Goal: Register for event/course

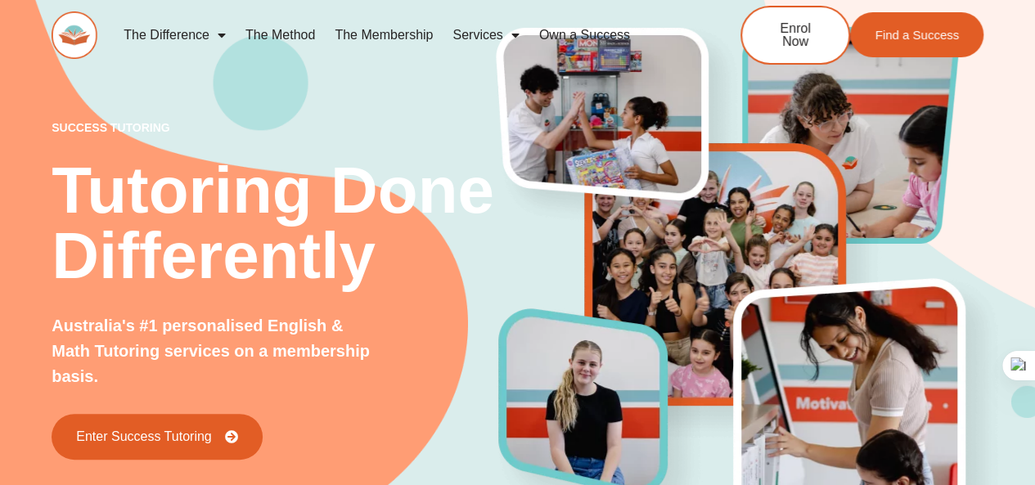
click at [286, 40] on link "The Method" at bounding box center [280, 35] width 89 height 38
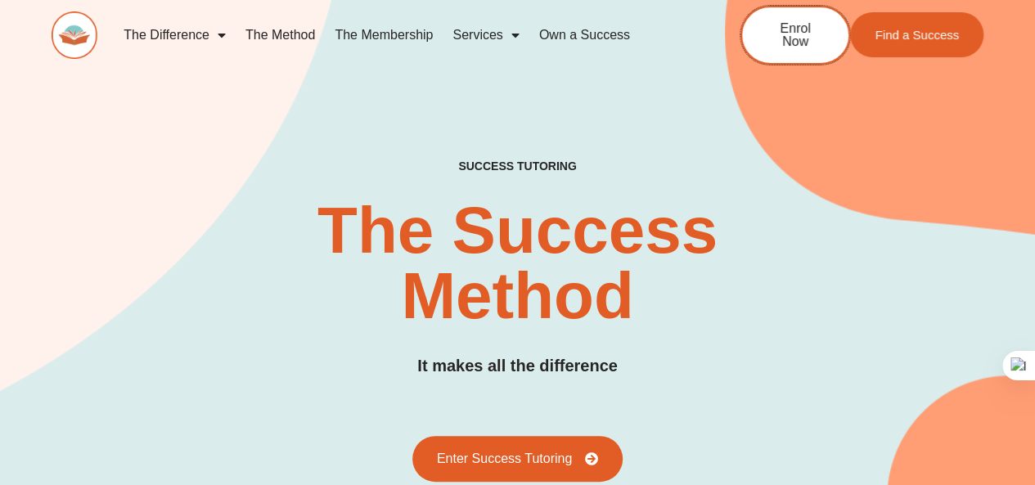
click at [810, 29] on span "Enrol Now" at bounding box center [795, 35] width 57 height 26
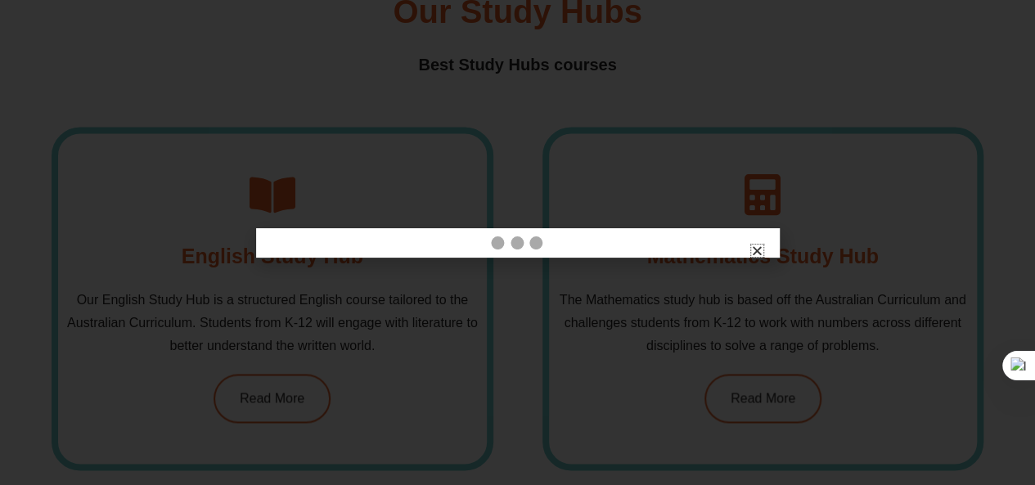
scroll to position [4074, 0]
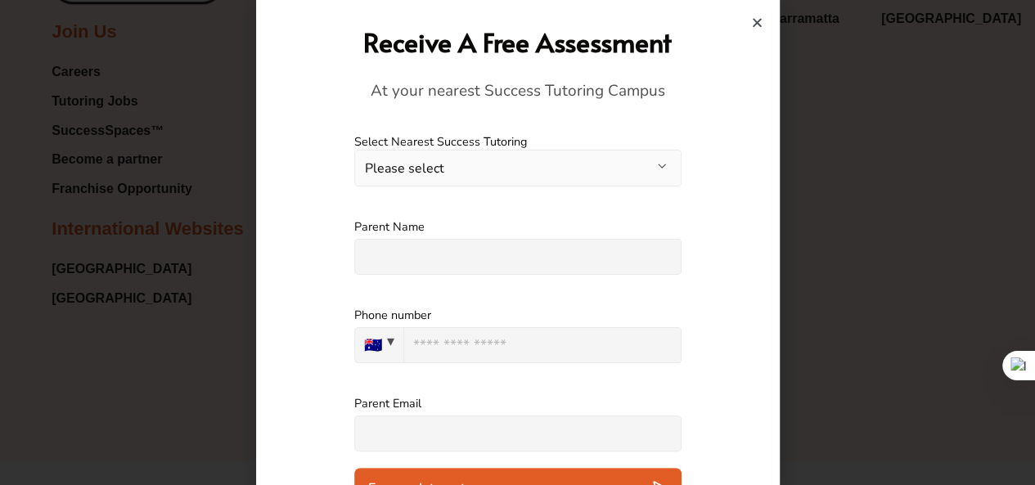
click at [760, 22] on icon "Close" at bounding box center [757, 22] width 12 height 12
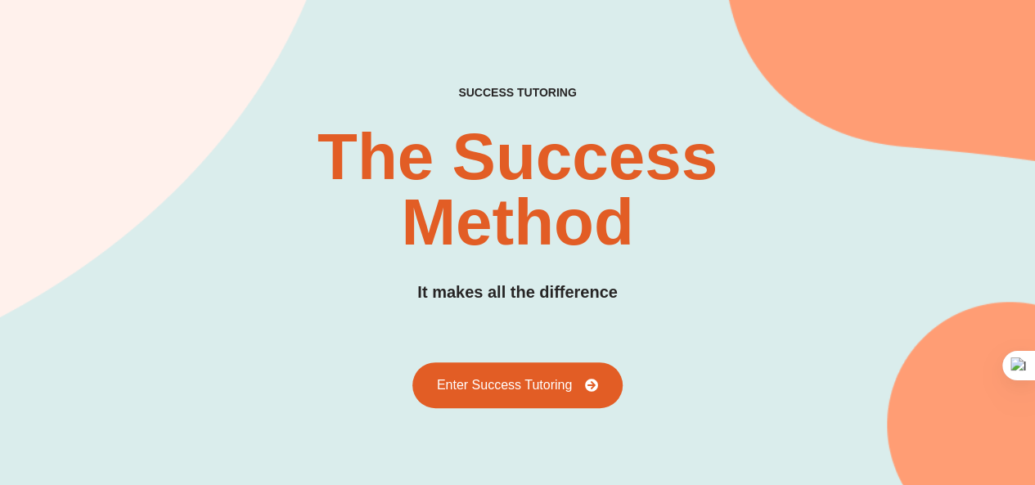
scroll to position [0, 0]
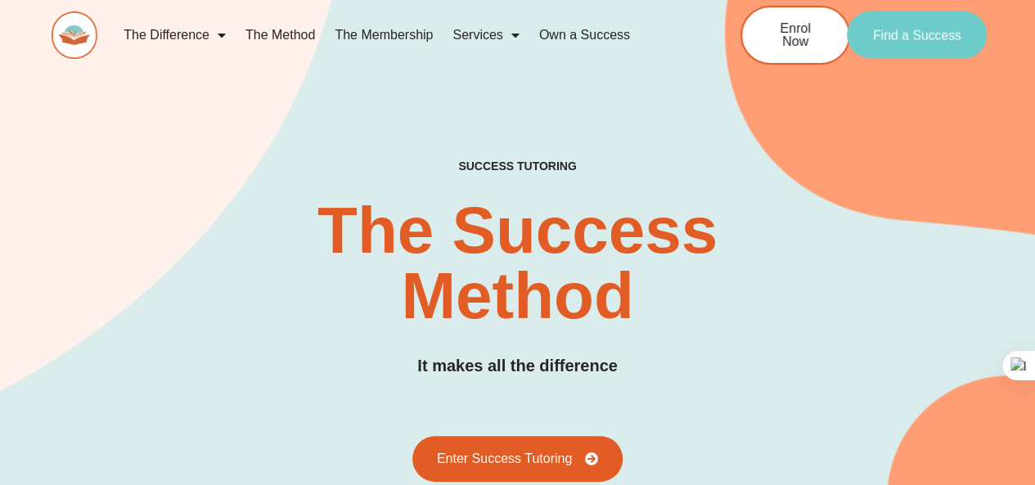
click at [904, 47] on link "Find a Success" at bounding box center [917, 34] width 140 height 47
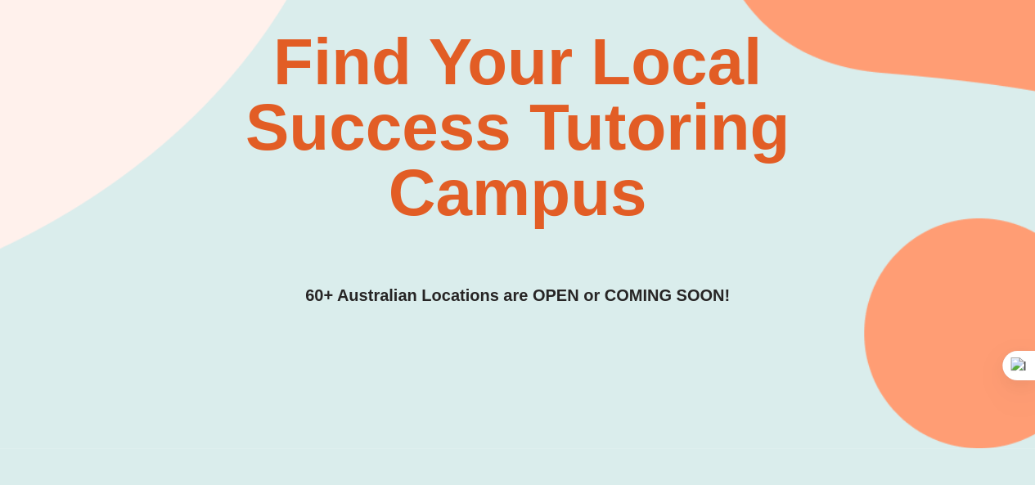
scroll to position [128, 0]
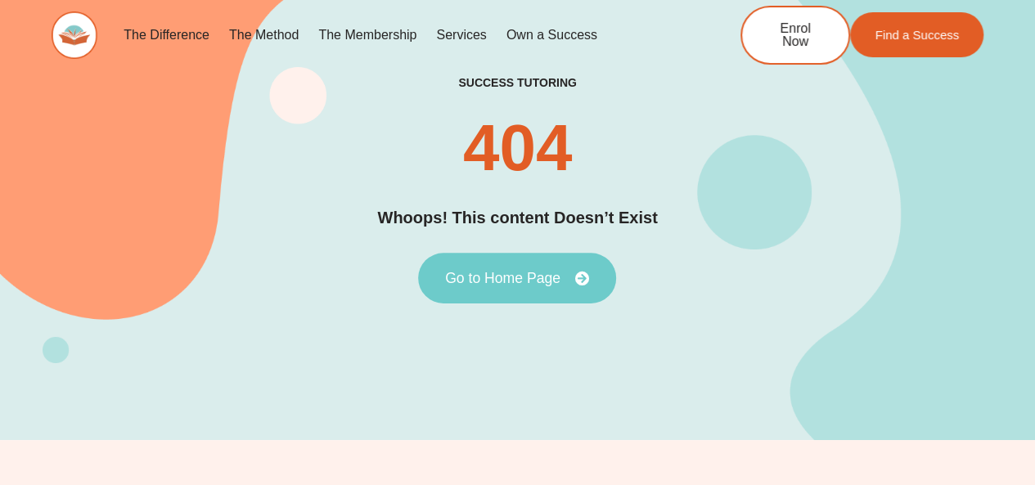
click at [501, 274] on span "Go to Home Page" at bounding box center [502, 278] width 115 height 15
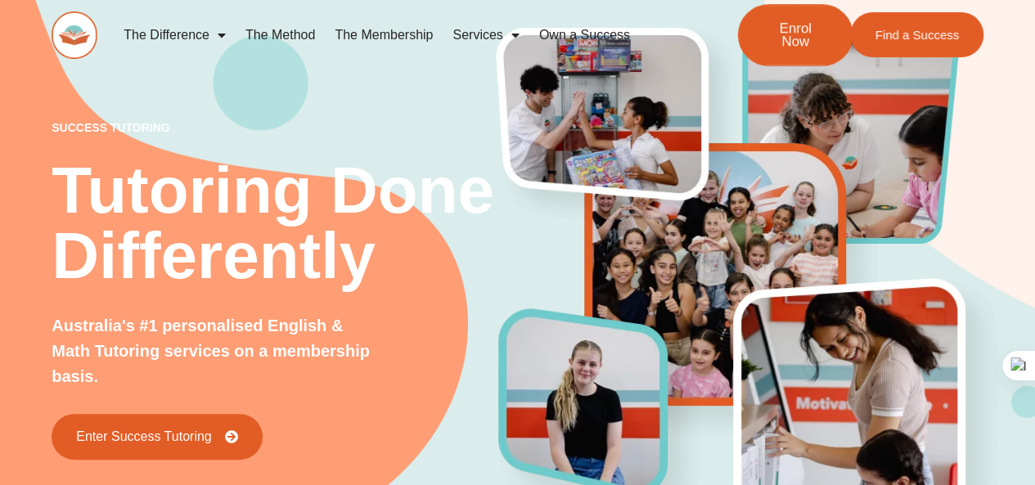
click at [789, 23] on span "Enrol Now" at bounding box center [795, 35] width 61 height 28
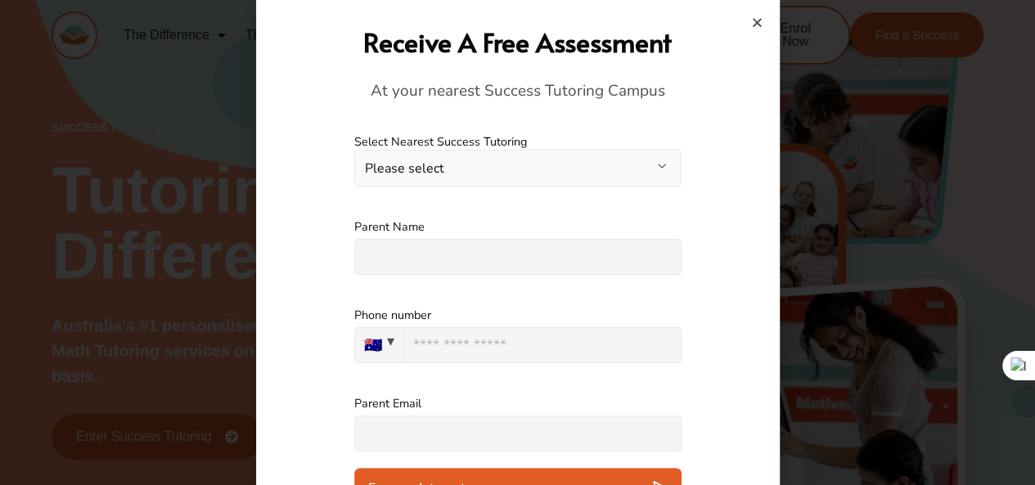
click at [660, 160] on button "Please select" at bounding box center [517, 168] width 327 height 37
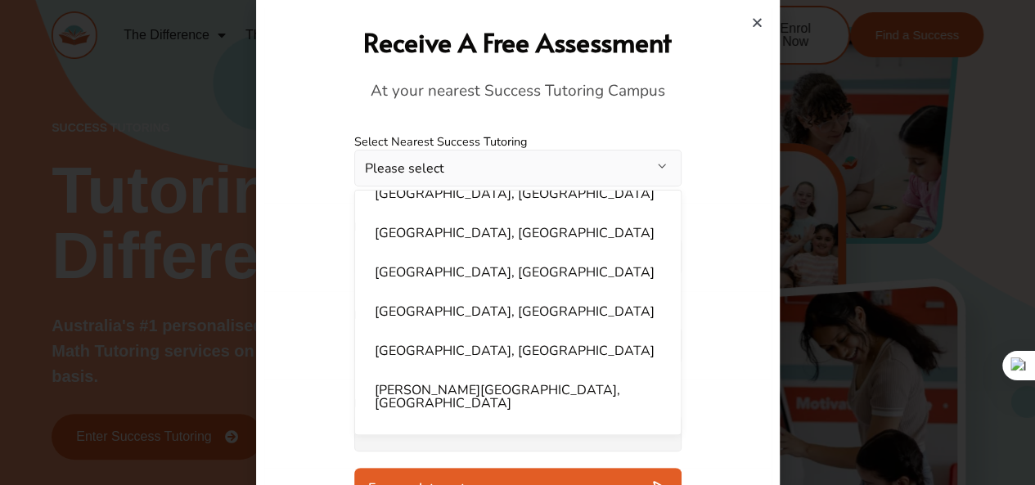
scroll to position [339, 0]
click at [660, 163] on button "Please select" at bounding box center [517, 168] width 327 height 37
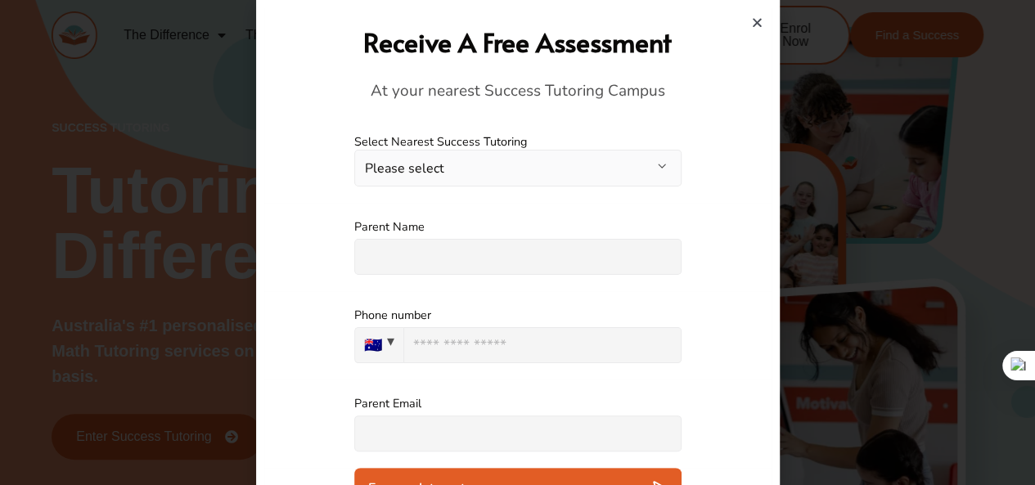
scroll to position [36, 0]
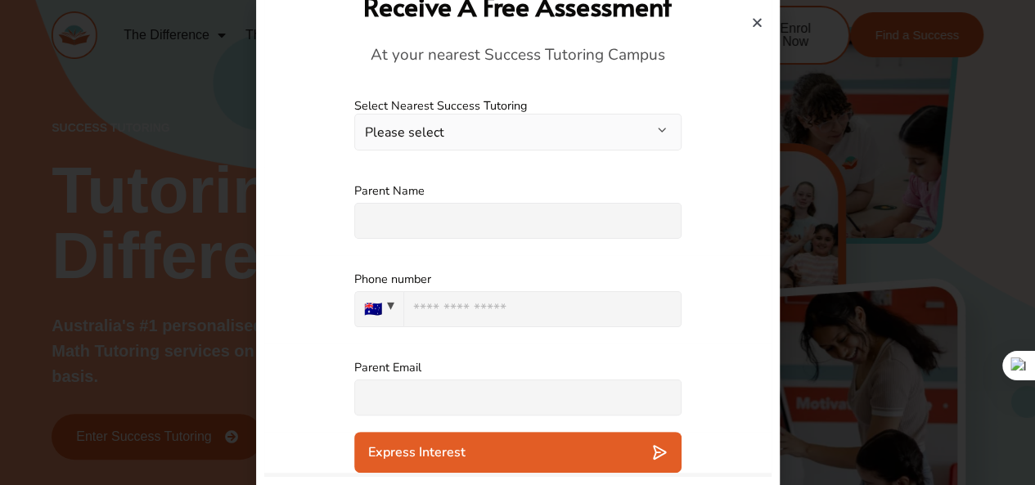
click at [759, 20] on icon "Close" at bounding box center [757, 22] width 12 height 12
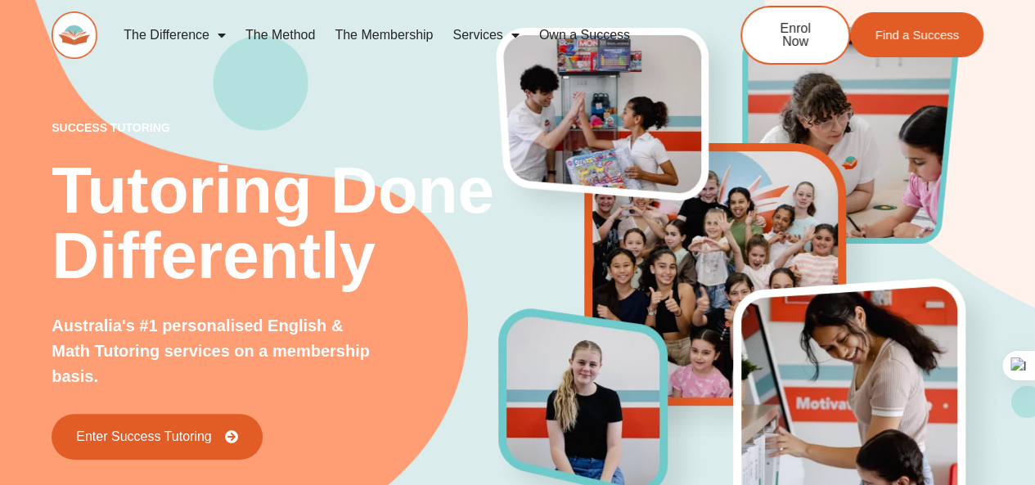
click at [399, 30] on link "The Membership" at bounding box center [384, 35] width 118 height 38
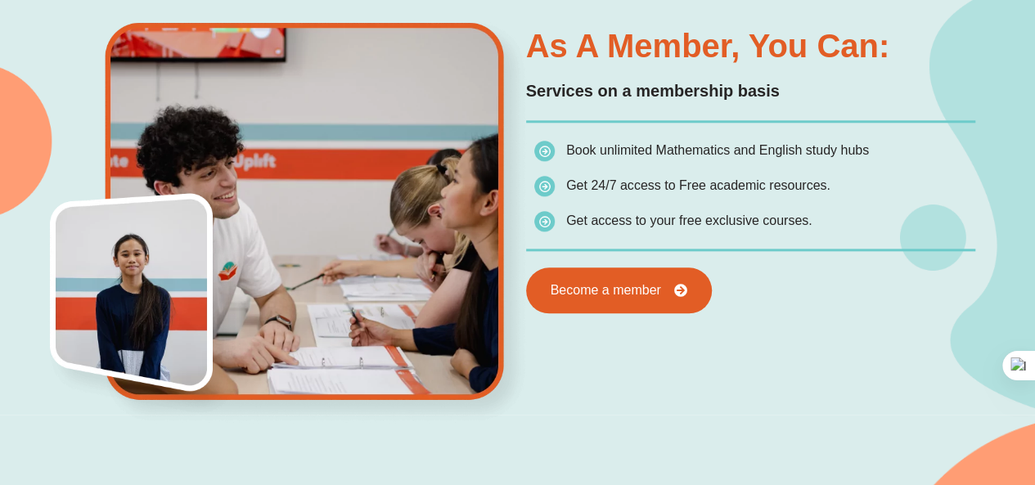
scroll to position [889, 0]
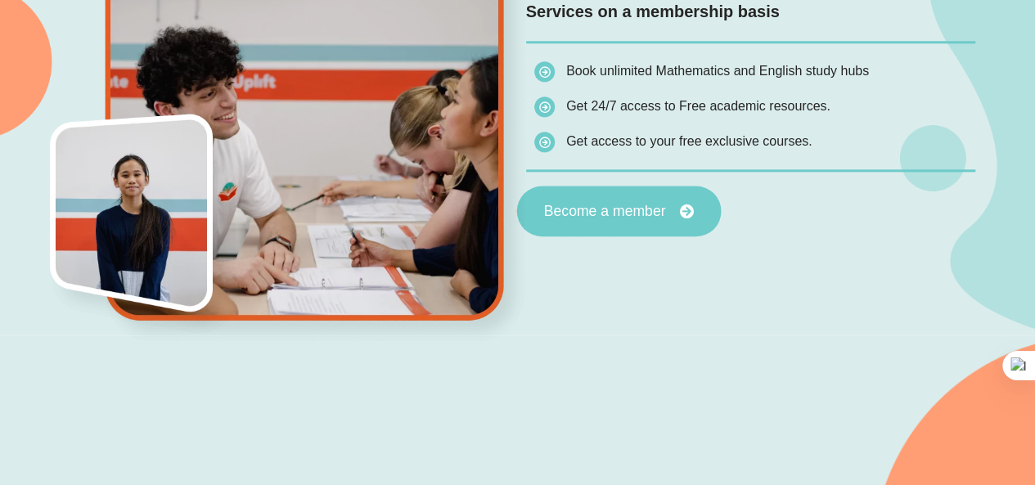
click at [660, 204] on span "Become a member" at bounding box center [604, 211] width 122 height 15
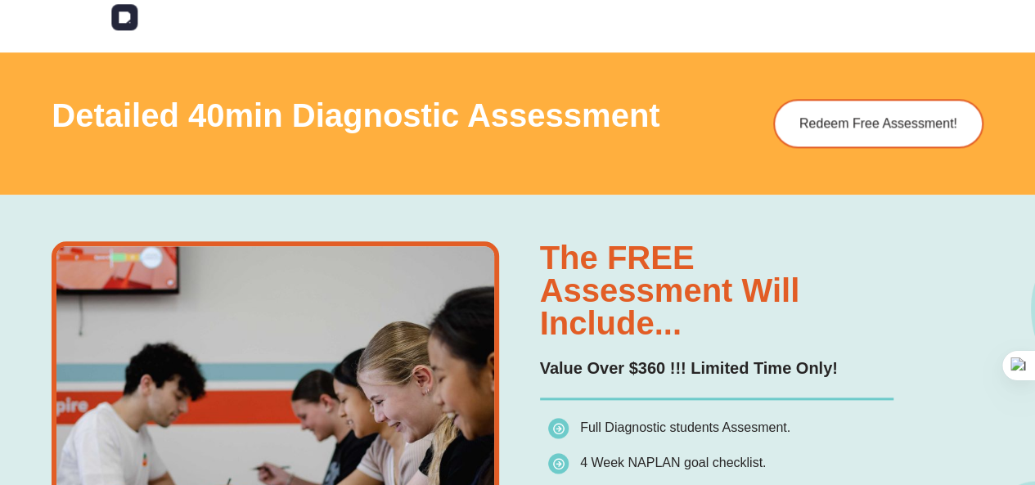
scroll to position [886, 0]
